Goal: Navigation & Orientation: Find specific page/section

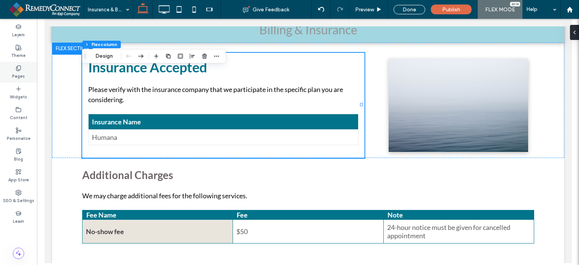
click at [22, 73] on label "Pages" at bounding box center [18, 75] width 13 height 8
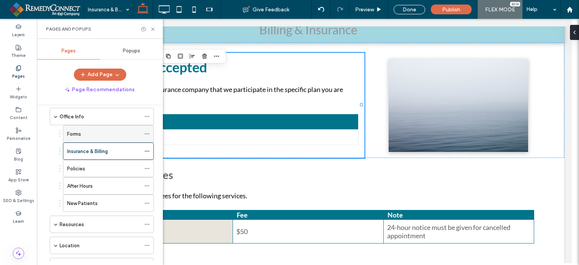
scroll to position [75, 0]
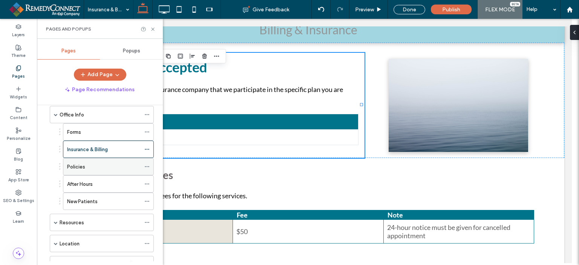
click at [94, 170] on div "Policies" at bounding box center [103, 166] width 73 height 17
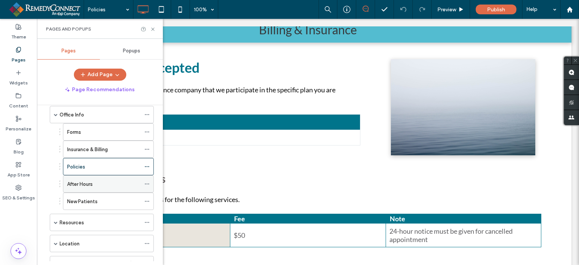
click at [84, 182] on label "After Hours" at bounding box center [80, 183] width 26 height 13
click at [154, 29] on icon at bounding box center [153, 29] width 6 height 6
